Goal: Task Accomplishment & Management: Use online tool/utility

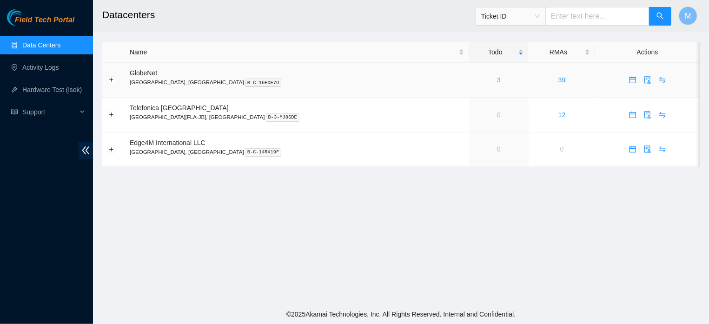
click at [497, 81] on link "3" at bounding box center [499, 79] width 4 height 7
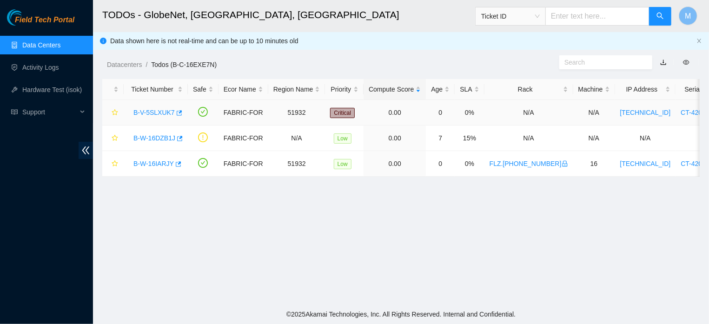
click at [160, 111] on link "B-V-5SLXUK7" at bounding box center [153, 112] width 41 height 7
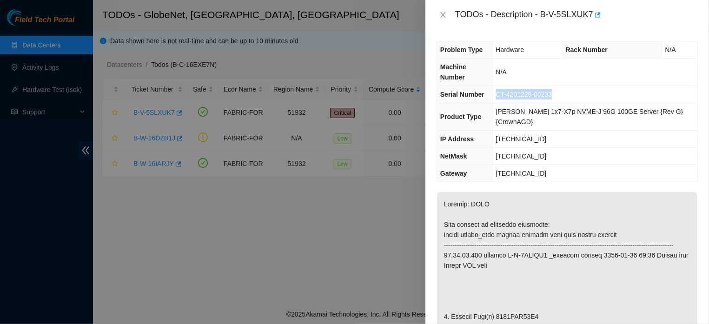
drag, startPoint x: 569, startPoint y: 90, endPoint x: 497, endPoint y: 99, distance: 72.6
click at [497, 99] on tr "Serial Number CT-4201229-00233" at bounding box center [567, 94] width 260 height 17
copy tr "CT-4201229-00233"
click at [443, 13] on icon "close" at bounding box center [443, 14] width 7 height 7
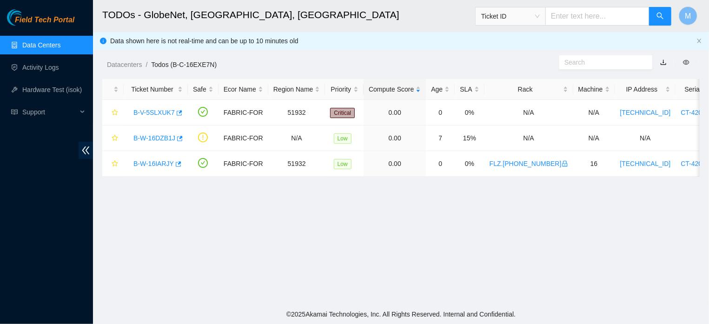
click at [540, 14] on span "Ticket ID" at bounding box center [510, 16] width 59 height 14
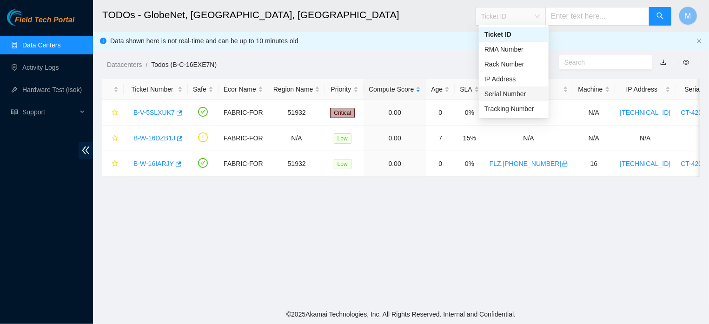
click at [503, 91] on div "Serial Number" at bounding box center [514, 94] width 59 height 10
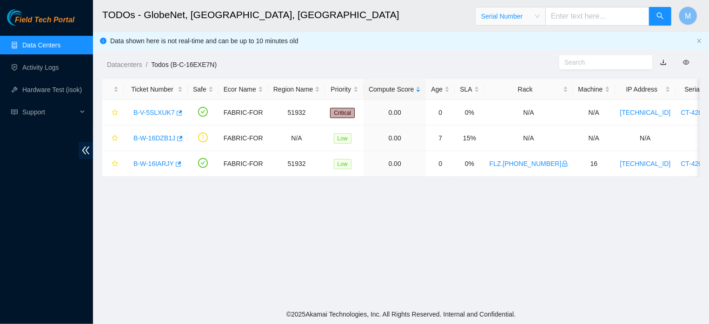
click at [587, 16] on input "text" at bounding box center [598, 16] width 104 height 19
paste input "CT-4201229-00233"
type input "CT-4201229-00233"
click at [656, 21] on button "button" at bounding box center [660, 16] width 22 height 19
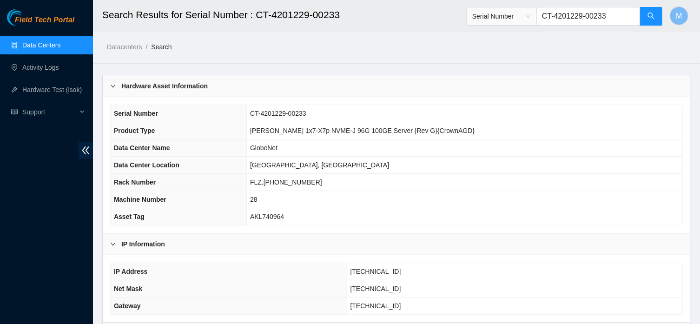
click at [52, 43] on link "Data Centers" at bounding box center [41, 44] width 38 height 7
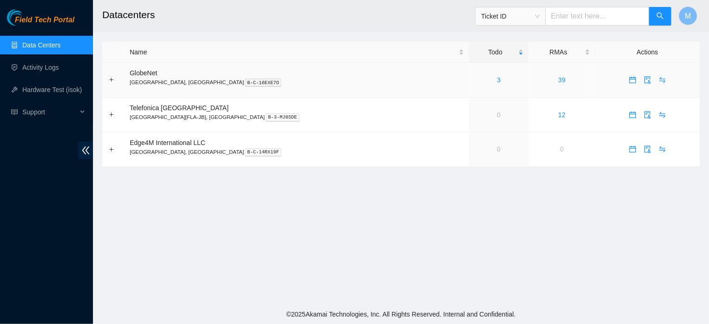
click at [474, 77] on div "3" at bounding box center [498, 80] width 49 height 10
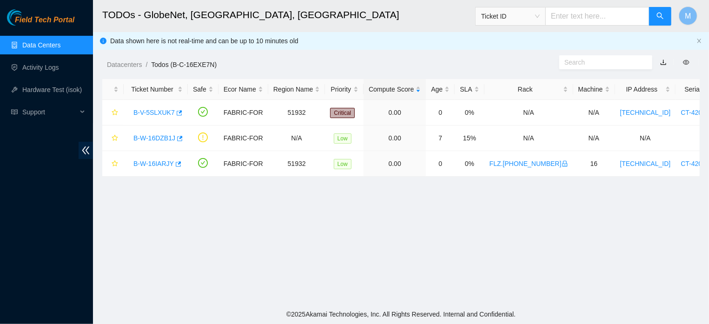
click at [421, 84] on div "Compute Score" at bounding box center [395, 89] width 52 height 10
click at [51, 44] on link "Data Centers" at bounding box center [41, 44] width 38 height 7
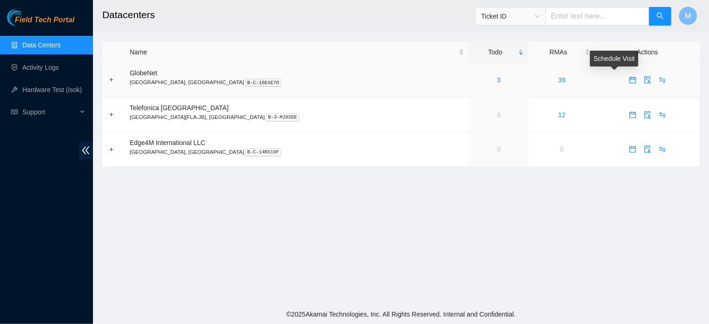
click at [629, 80] on icon "calendar" at bounding box center [632, 79] width 7 height 7
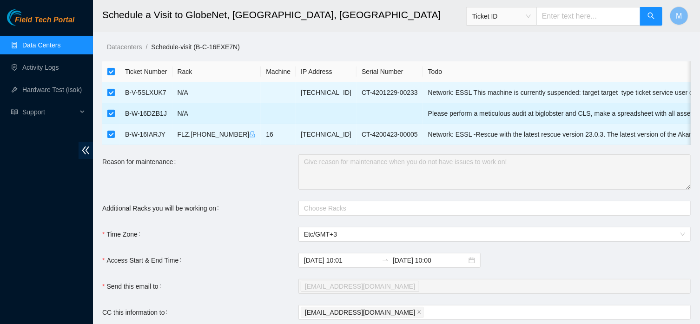
click at [113, 113] on input "checkbox" at bounding box center [110, 113] width 7 height 7
checkbox input "false"
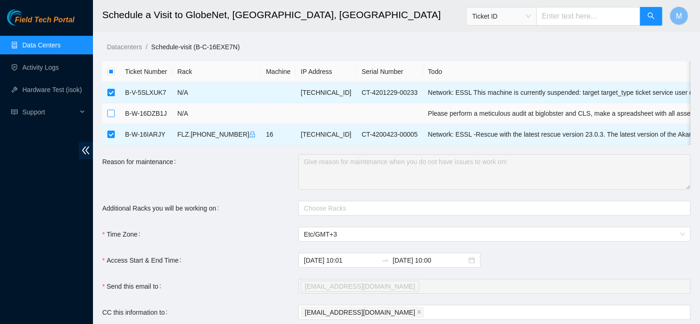
checkbox input "false"
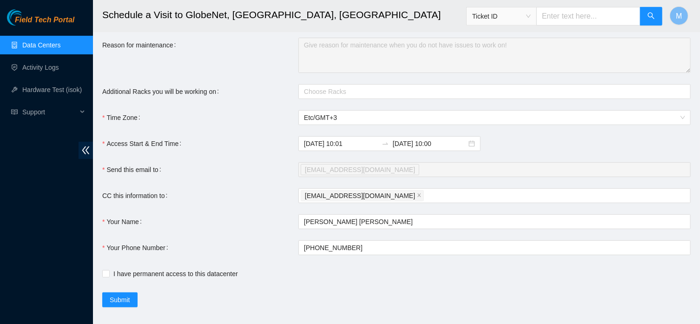
scroll to position [147, 0]
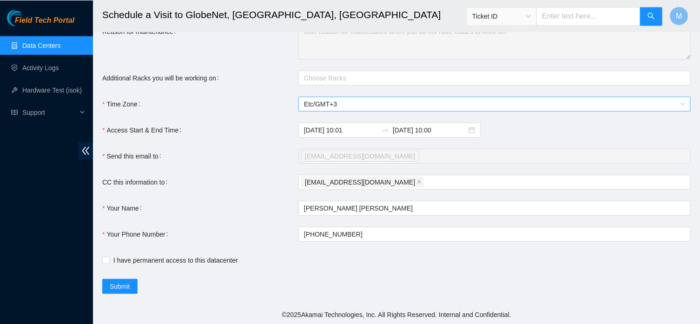
click at [362, 100] on span "Etc/GMT+3" at bounding box center [494, 104] width 381 height 14
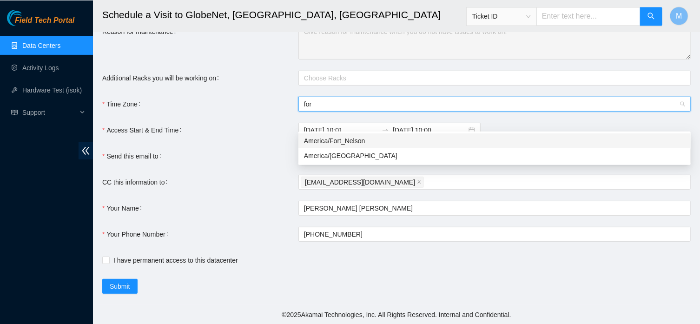
scroll to position [0, 0]
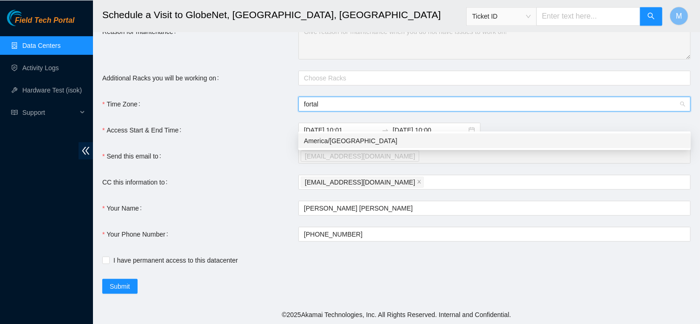
type input "fortale"
click at [347, 135] on div "America/[GEOGRAPHIC_DATA]" at bounding box center [494, 140] width 381 height 10
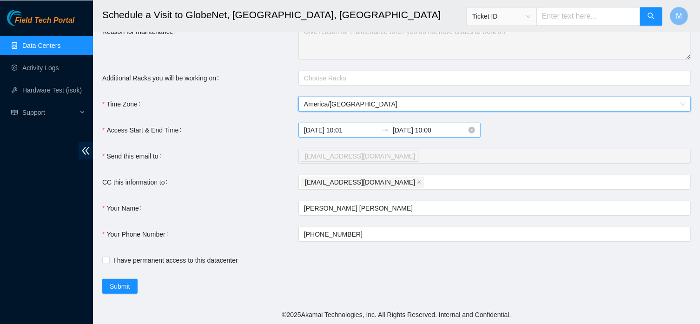
click at [422, 130] on input "[DATE] 10:00" at bounding box center [430, 130] width 74 height 10
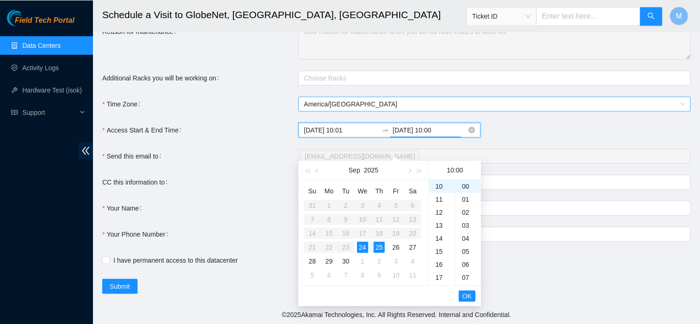
scroll to position [130, 0]
click at [423, 131] on input "[DATE] 10:00" at bounding box center [430, 130] width 74 height 10
click at [430, 132] on input "[DATE] 10:00" at bounding box center [430, 130] width 74 height 10
click at [466, 291] on span "OK" at bounding box center [467, 296] width 9 height 10
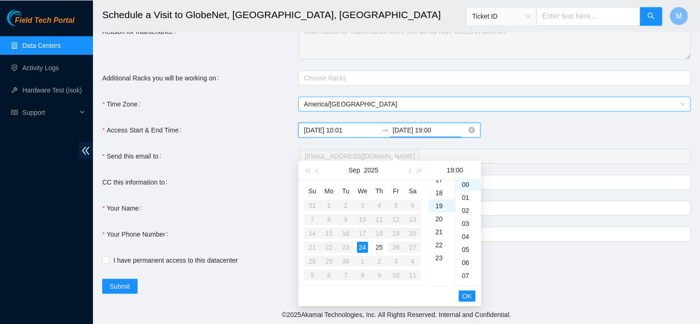
scroll to position [0, 0]
click at [433, 132] on input "[DATE] 19:00" at bounding box center [430, 130] width 74 height 10
type input "[DATE] 17:00"
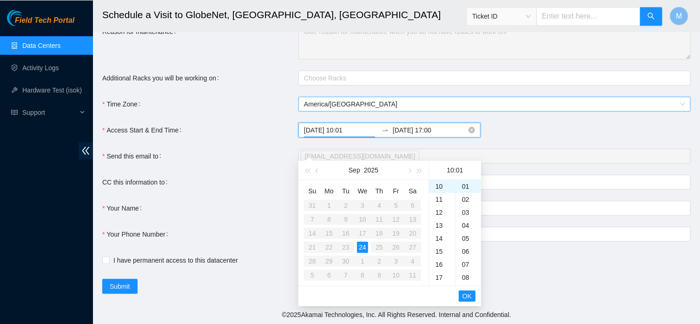
drag, startPoint x: 356, startPoint y: 132, endPoint x: 352, endPoint y: 129, distance: 5.0
click at [352, 129] on input "[DATE] 10:01" at bounding box center [341, 130] width 74 height 10
click at [465, 291] on span "OK" at bounding box center [467, 296] width 9 height 10
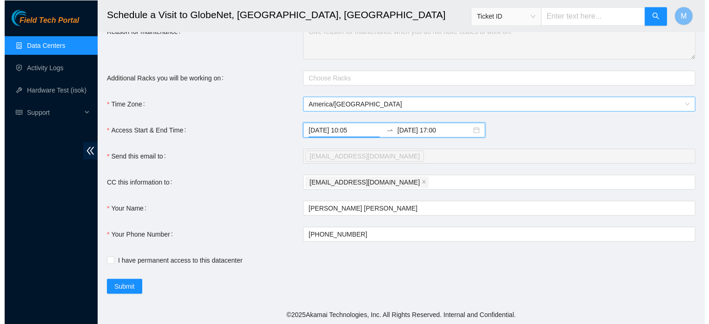
scroll to position [149, 0]
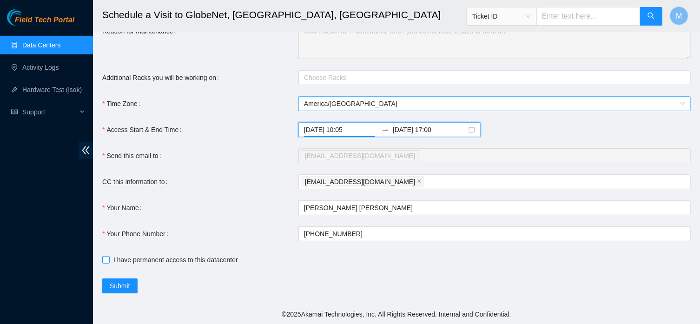
type input "[DATE] 10:05"
click at [108, 261] on input "I have permanent access to this datacenter" at bounding box center [105, 259] width 7 height 7
checkbox input "true"
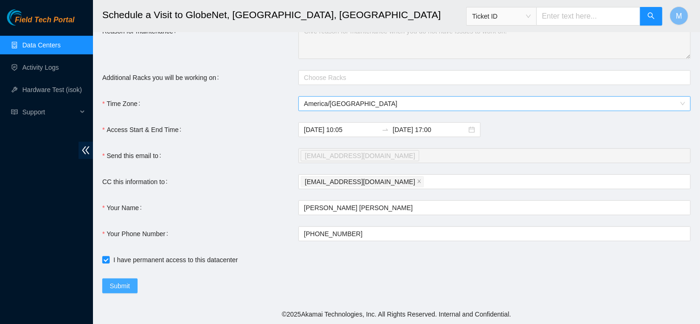
click at [122, 286] on span "Submit" at bounding box center [120, 286] width 20 height 10
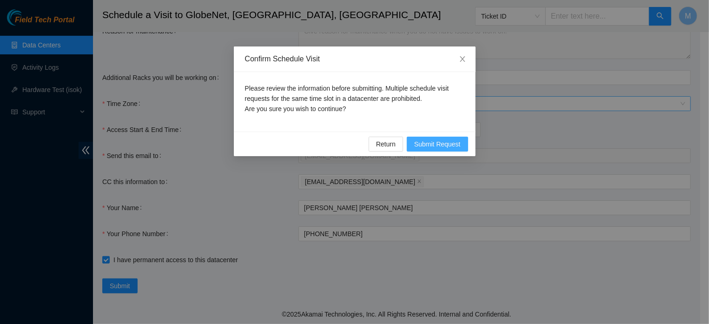
click at [420, 140] on span "Submit Request" at bounding box center [437, 144] width 47 height 10
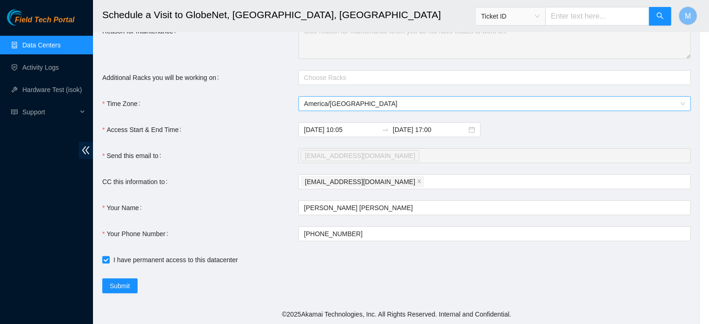
type input "[DATE] 10:03"
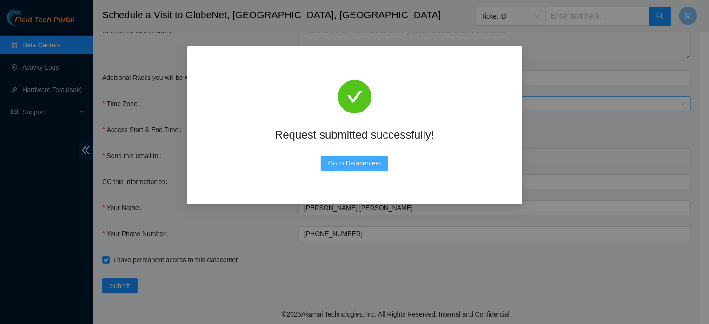
click at [359, 164] on span "Go to Datacenters" at bounding box center [354, 163] width 53 height 10
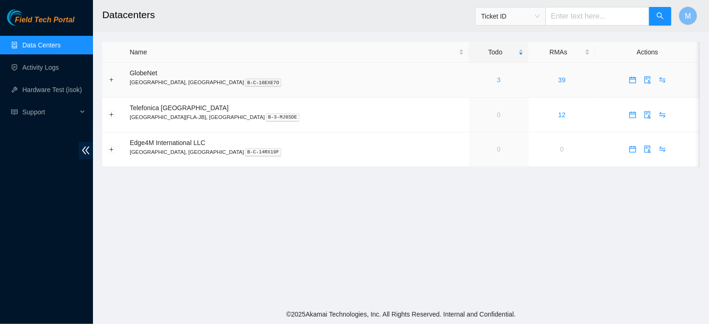
click at [497, 80] on link "3" at bounding box center [499, 79] width 4 height 7
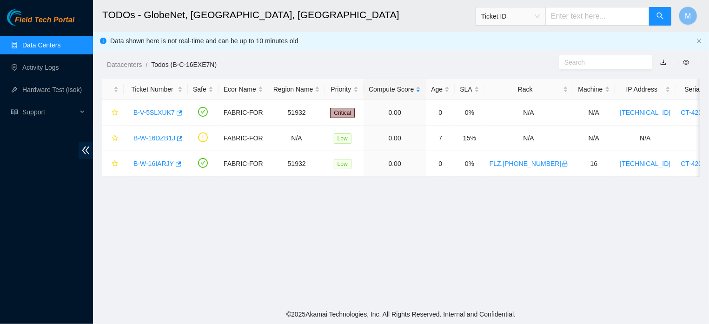
click at [50, 44] on link "Data Centers" at bounding box center [41, 44] width 38 height 7
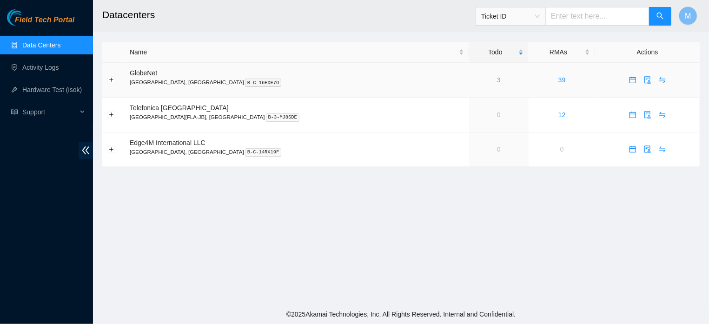
click at [497, 80] on link "3" at bounding box center [499, 79] width 4 height 7
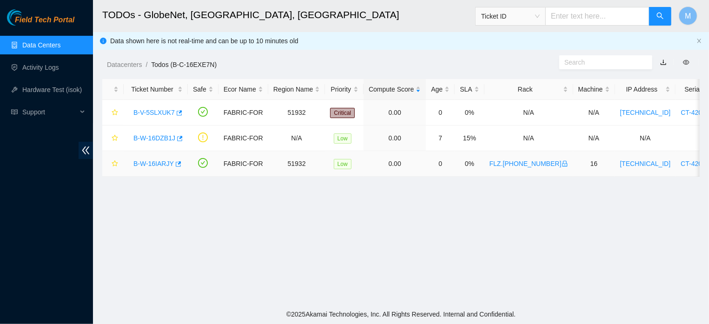
click at [156, 162] on link "B-W-16IARJY" at bounding box center [153, 163] width 40 height 7
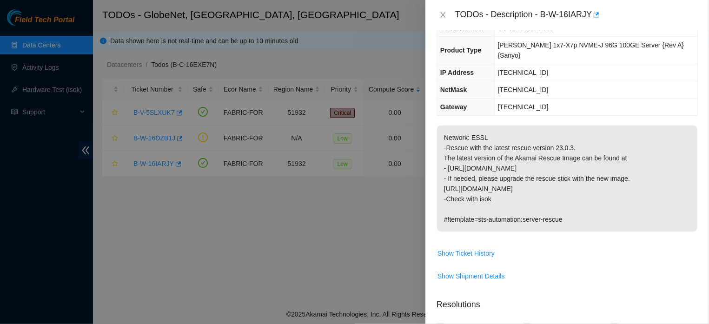
scroll to position [112, 0]
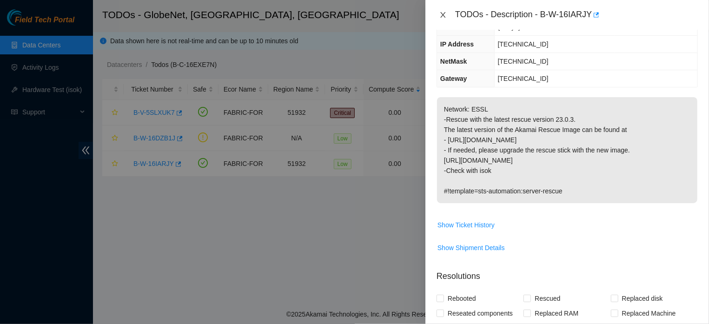
click at [444, 14] on icon "close" at bounding box center [443, 14] width 7 height 7
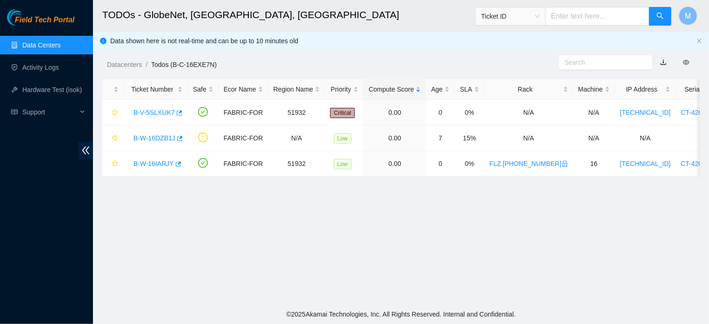
scroll to position [153, 0]
click at [154, 111] on link "B-V-5SLXUK7" at bounding box center [153, 112] width 41 height 7
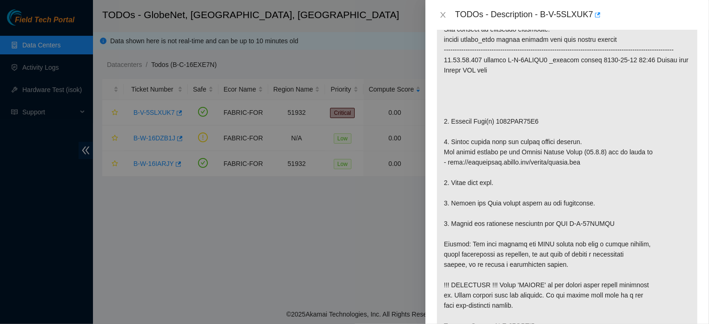
scroll to position [199, 0]
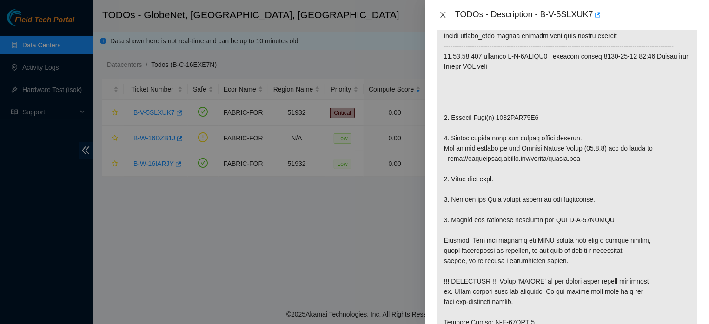
click at [441, 16] on icon "close" at bounding box center [443, 14] width 7 height 7
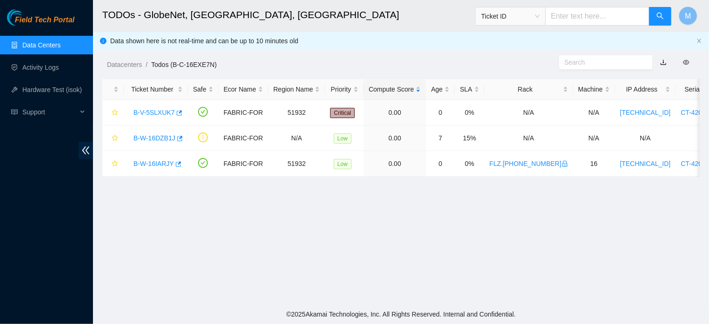
scroll to position [220, 0]
click at [140, 166] on link "B-W-16IARJY" at bounding box center [153, 163] width 40 height 7
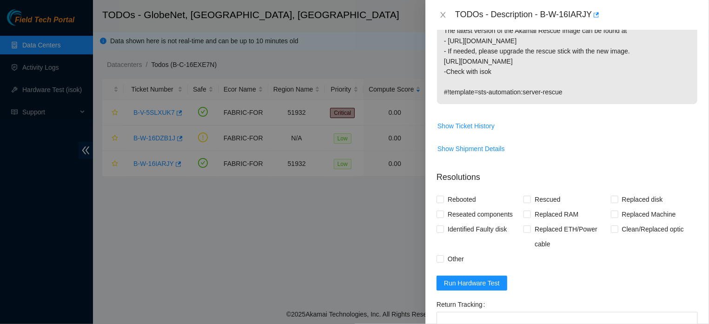
scroll to position [0, 0]
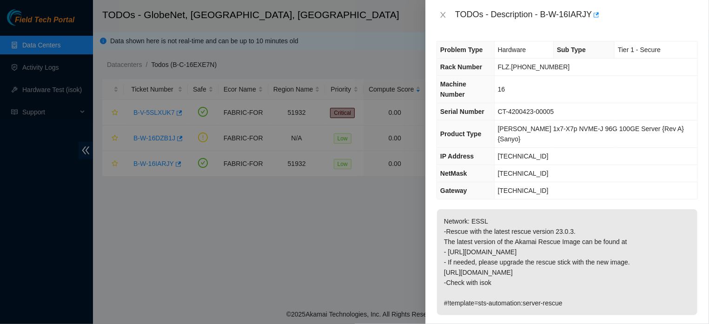
drag, startPoint x: 445, startPoint y: 201, endPoint x: 588, endPoint y: 286, distance: 166.2
click at [588, 286] on p "Network: ESSL -Rescue with the latest rescue version 23.0.3. The latest version…" at bounding box center [567, 262] width 260 height 106
copy p "Network: ESSL -Rescue with the latest rescue version 23.0.3. The latest version…"
drag, startPoint x: 536, startPoint y: 16, endPoint x: 585, endPoint y: 18, distance: 48.9
click at [585, 18] on div "TODOs - Description - B-W-16IARJY" at bounding box center [576, 14] width 243 height 15
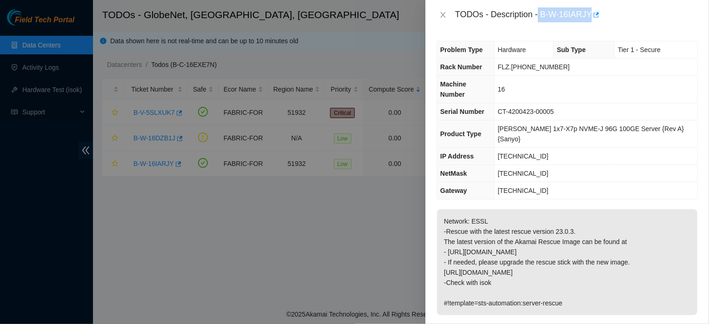
copy div "B-W-16IARJY"
click at [442, 16] on icon "close" at bounding box center [443, 14] width 7 height 7
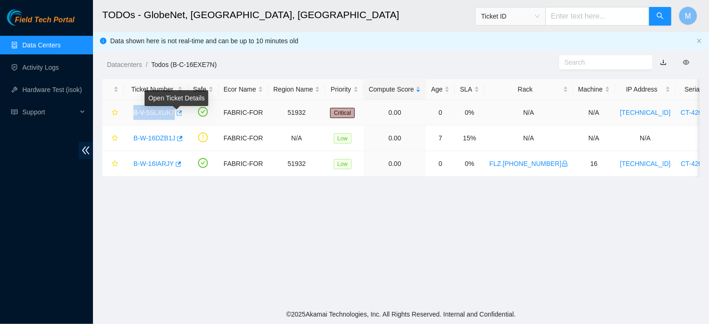
drag, startPoint x: 133, startPoint y: 114, endPoint x: 180, endPoint y: 120, distance: 46.8
copy link "B-V-5SLXUK7"
click at [142, 163] on link "B-W-16IARJY" at bounding box center [153, 163] width 40 height 7
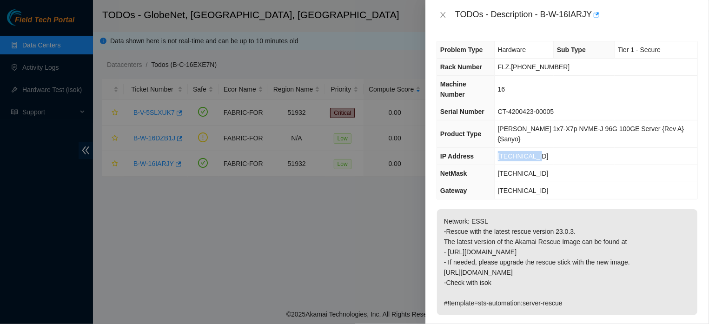
drag, startPoint x: 548, startPoint y: 139, endPoint x: 499, endPoint y: 138, distance: 48.9
click at [499, 148] on tr "IP Address 23.12.41.211" at bounding box center [567, 156] width 260 height 17
copy tr "[TECHNICAL_ID]"
click at [444, 13] on icon "close" at bounding box center [443, 14] width 7 height 7
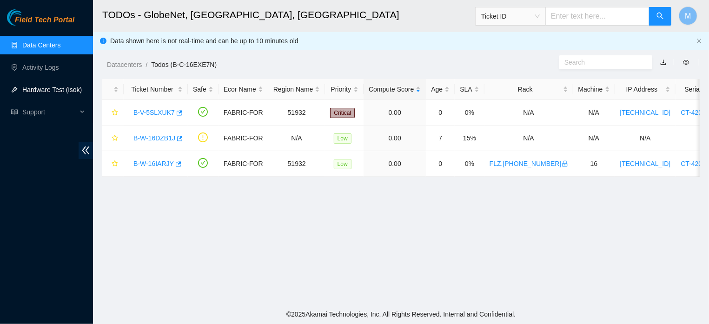
click at [48, 90] on link "Hardware Test (isok)" at bounding box center [52, 89] width 60 height 7
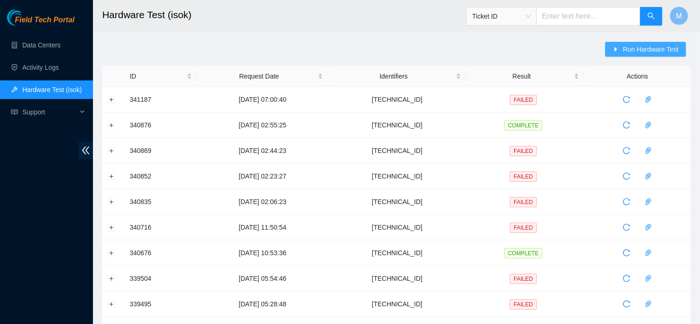
click at [616, 48] on icon "caret-right" at bounding box center [616, 49] width 7 height 7
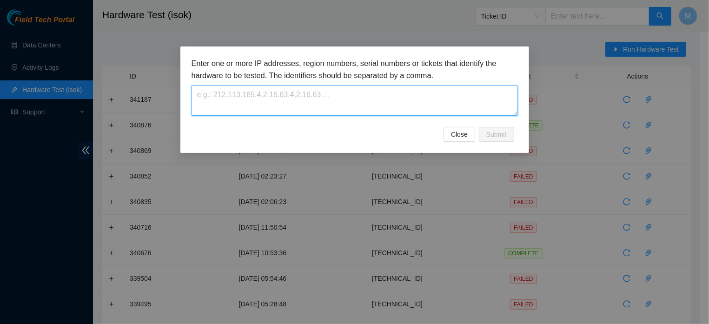
click at [418, 99] on textarea at bounding box center [355, 101] width 327 height 30
paste textarea "[TECHNICAL_ID]"
click at [212, 93] on textarea "[TECHNICAL_ID]" at bounding box center [355, 101] width 327 height 30
type textarea "[TECHNICAL_ID]"
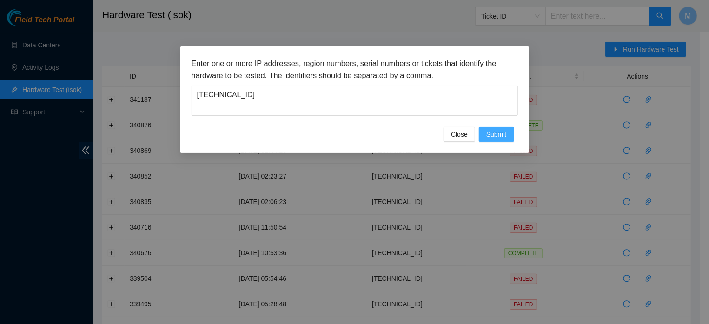
click at [493, 140] on span "Submit" at bounding box center [497, 134] width 20 height 10
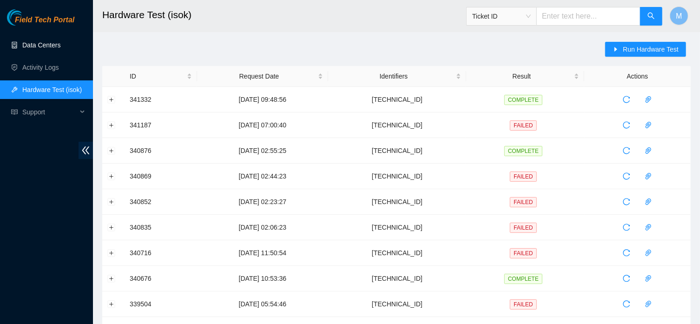
click at [47, 47] on link "Data Centers" at bounding box center [41, 44] width 38 height 7
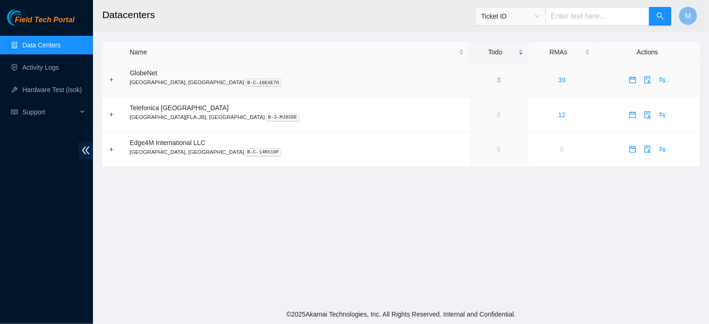
click at [497, 81] on link "3" at bounding box center [499, 79] width 4 height 7
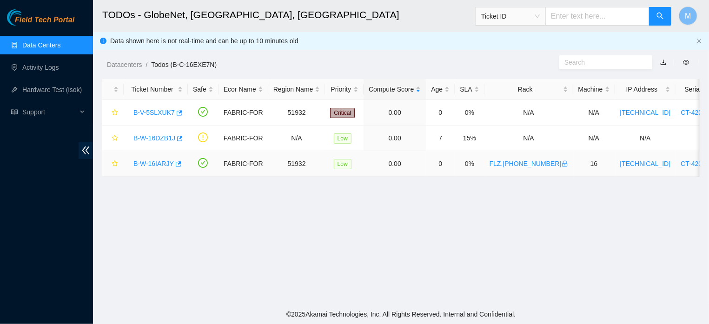
click at [143, 163] on link "B-W-16IARJY" at bounding box center [153, 163] width 40 height 7
